Goal: Information Seeking & Learning: Find specific fact

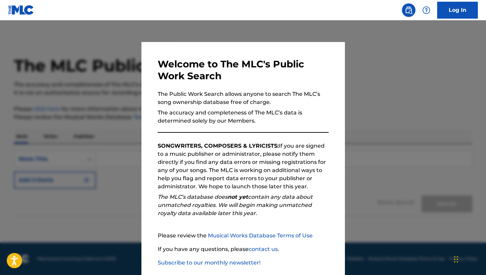
click at [114, 119] on div at bounding box center [243, 157] width 486 height 275
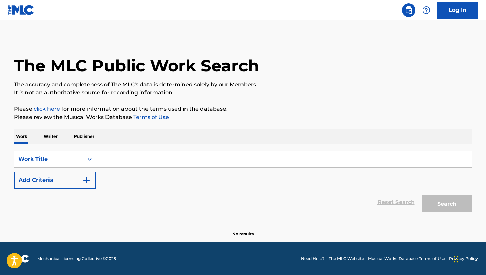
click at [122, 157] on input "Search Form" at bounding box center [284, 159] width 376 height 16
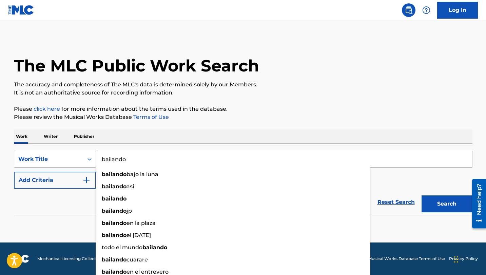
type input "bailando"
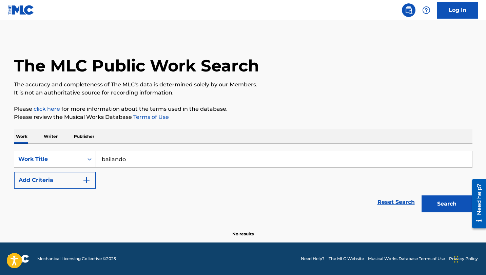
click at [144, 133] on div "Work Writer Publisher" at bounding box center [243, 137] width 459 height 14
click at [90, 173] on button "Add Criteria" at bounding box center [55, 180] width 82 height 17
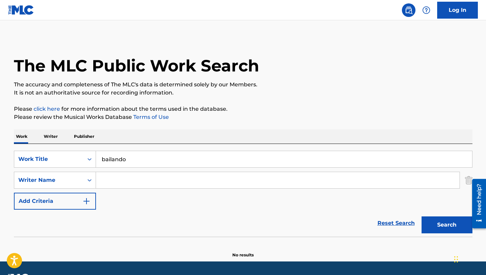
click at [112, 182] on input "Search Form" at bounding box center [278, 180] width 364 height 16
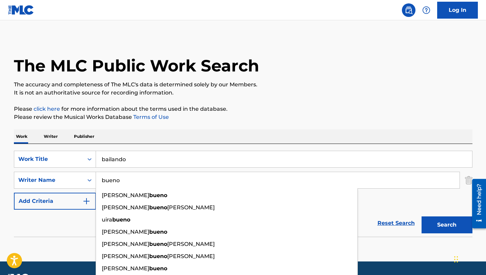
type input "bueno"
click at [181, 126] on div "The MLC Public Work Search The accuracy and completeness of The MLC's data is d…" at bounding box center [243, 147] width 475 height 221
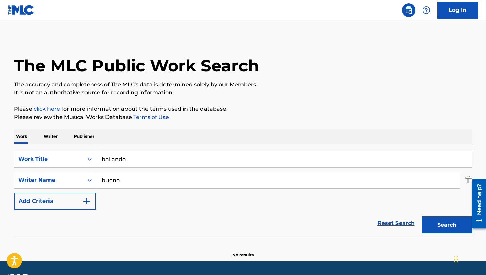
click at [438, 218] on button "Search" at bounding box center [447, 225] width 51 height 17
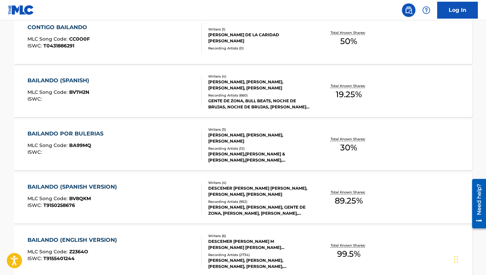
scroll to position [396, 0]
click at [74, 81] on div "BAILANDO (SPANISH)" at bounding box center [59, 81] width 65 height 8
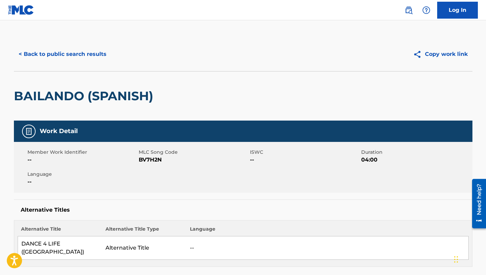
click at [36, 50] on button "< Back to public search results" at bounding box center [62, 54] width 97 height 17
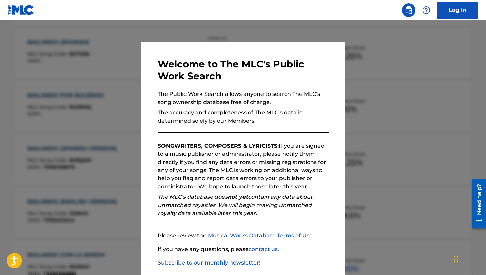
click at [120, 119] on div at bounding box center [243, 157] width 486 height 275
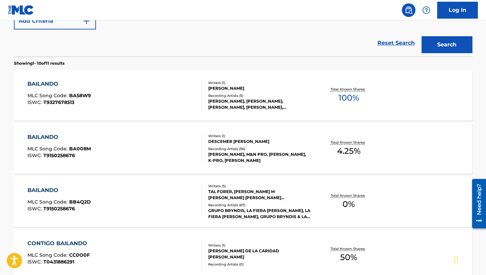
scroll to position [182, 0]
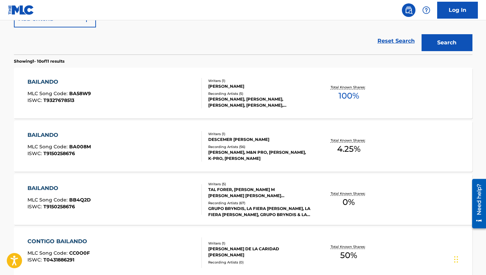
click at [72, 137] on div "BAILANDO" at bounding box center [58, 135] width 63 height 8
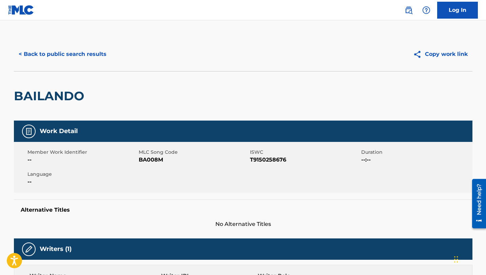
click at [36, 49] on button "< Back to public search results" at bounding box center [62, 54] width 97 height 17
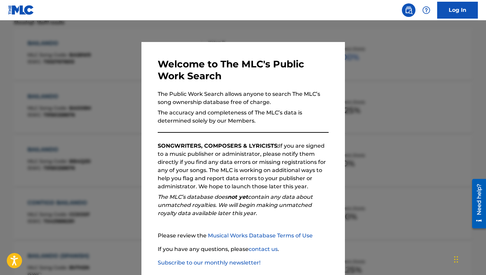
click at [114, 124] on div at bounding box center [243, 157] width 486 height 275
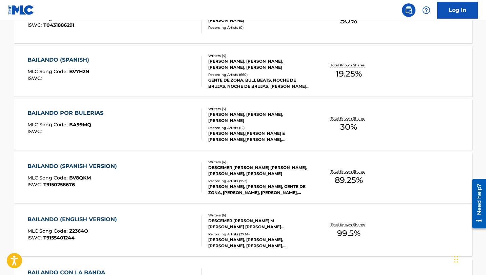
scroll to position [418, 0]
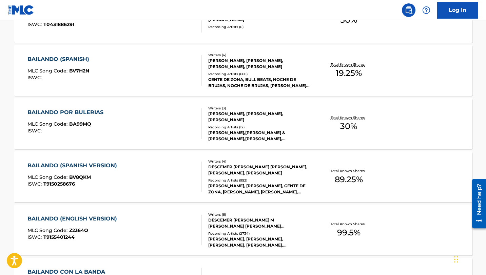
click at [100, 165] on div "BAILANDO (SPANISH VERSION)" at bounding box center [73, 166] width 93 height 8
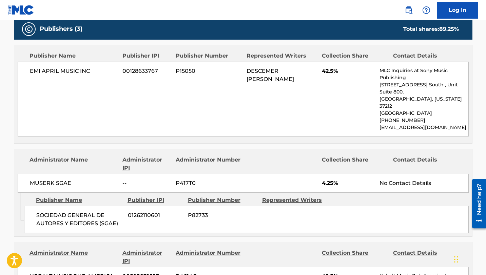
scroll to position [385, 0]
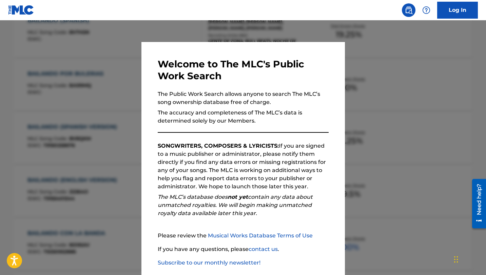
click at [115, 101] on div at bounding box center [243, 157] width 486 height 275
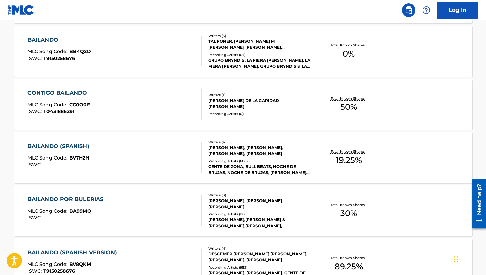
scroll to position [119, 0]
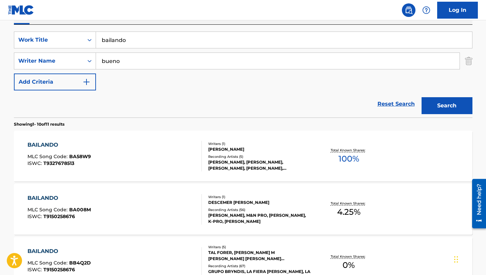
click at [116, 43] on input "bailando" at bounding box center [284, 40] width 376 height 16
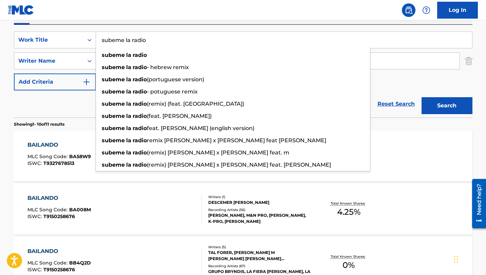
type input "subeme la radio"
click at [422, 97] on button "Search" at bounding box center [447, 105] width 51 height 17
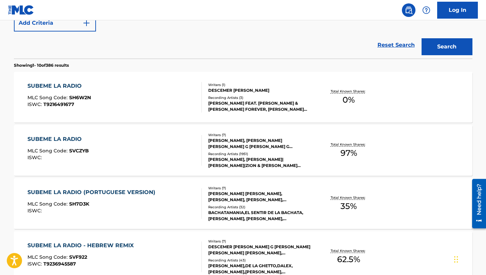
scroll to position [184, 0]
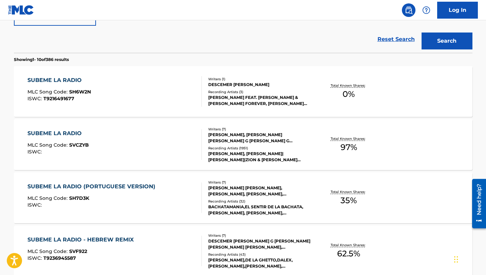
click at [76, 137] on div "SUBEME LA RADIO" at bounding box center [57, 134] width 61 height 8
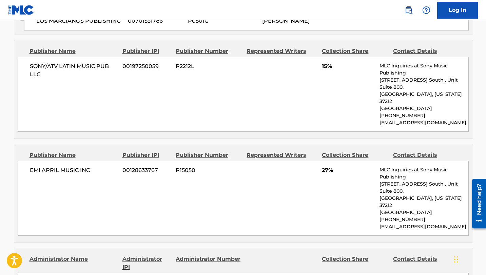
scroll to position [787, 0]
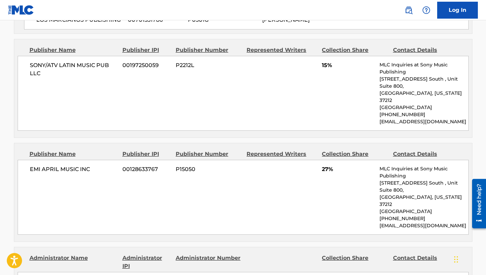
scroll to position [223, 0]
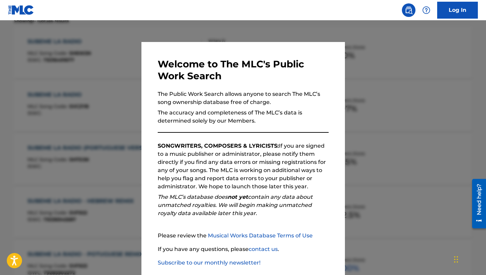
click at [87, 149] on div at bounding box center [243, 157] width 486 height 275
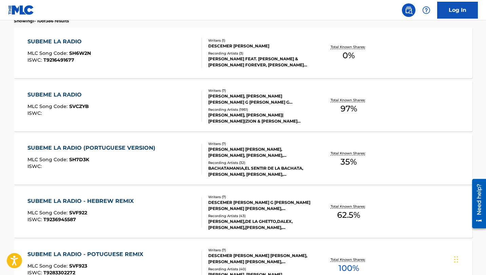
scroll to position [0, 0]
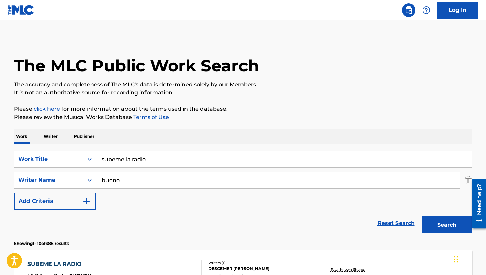
click at [148, 159] on input "subeme la radio" at bounding box center [284, 159] width 376 height 16
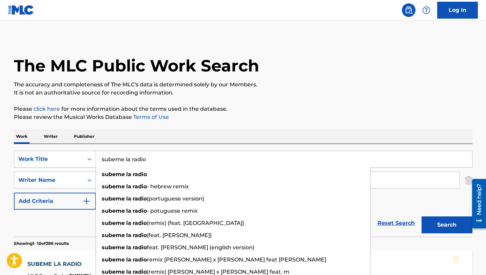
click at [148, 159] on input "subeme la radio" at bounding box center [284, 159] width 376 height 16
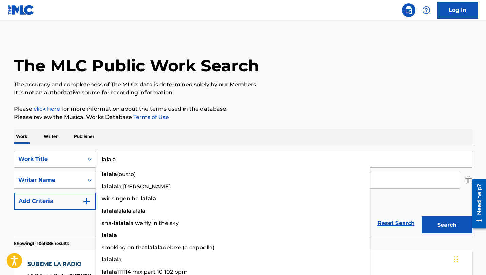
click at [422, 217] on button "Search" at bounding box center [447, 225] width 51 height 17
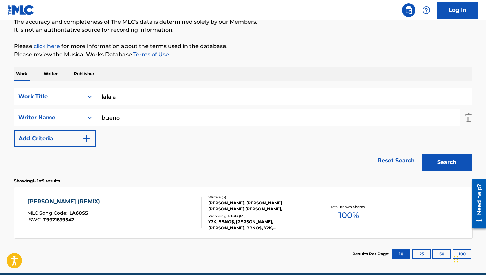
scroll to position [78, 0]
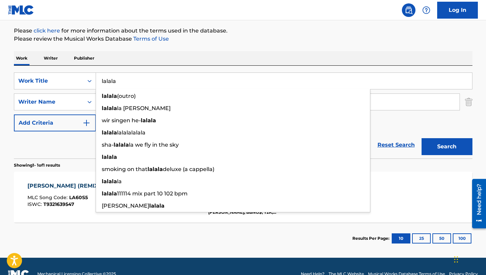
type input "lalala"
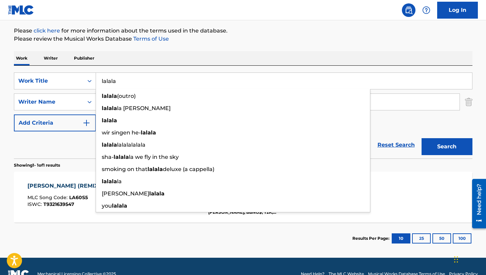
click at [57, 187] on div "[PERSON_NAME] (REMIX)" at bounding box center [65, 186] width 76 height 8
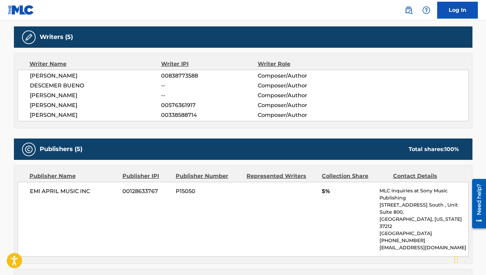
scroll to position [204, 0]
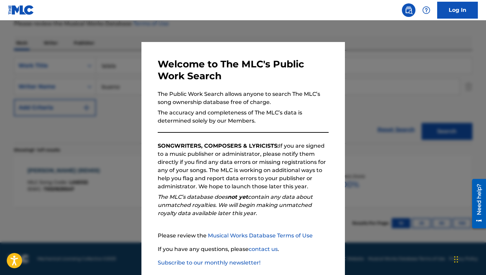
scroll to position [94, 0]
click at [95, 153] on div at bounding box center [243, 157] width 486 height 275
